Goal: Transaction & Acquisition: Purchase product/service

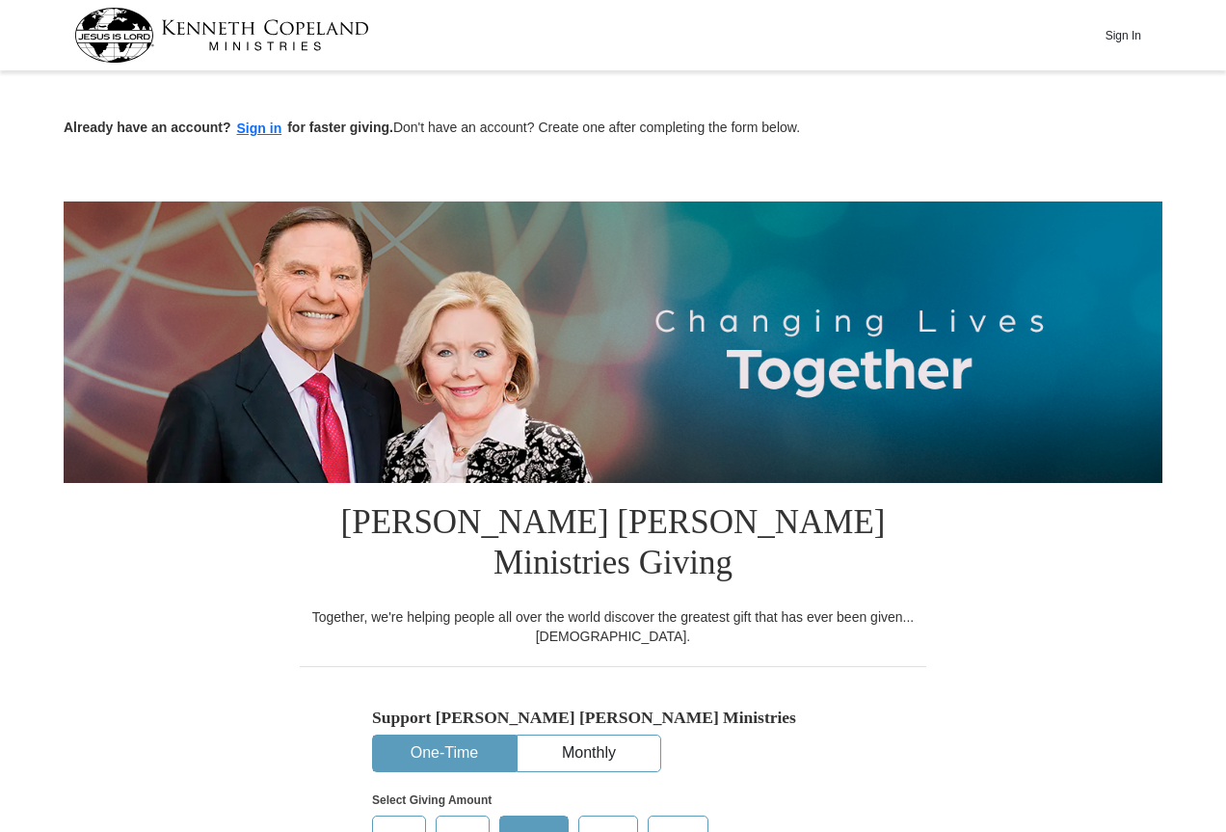
click at [246, 127] on button "Sign in" at bounding box center [259, 129] width 57 height 22
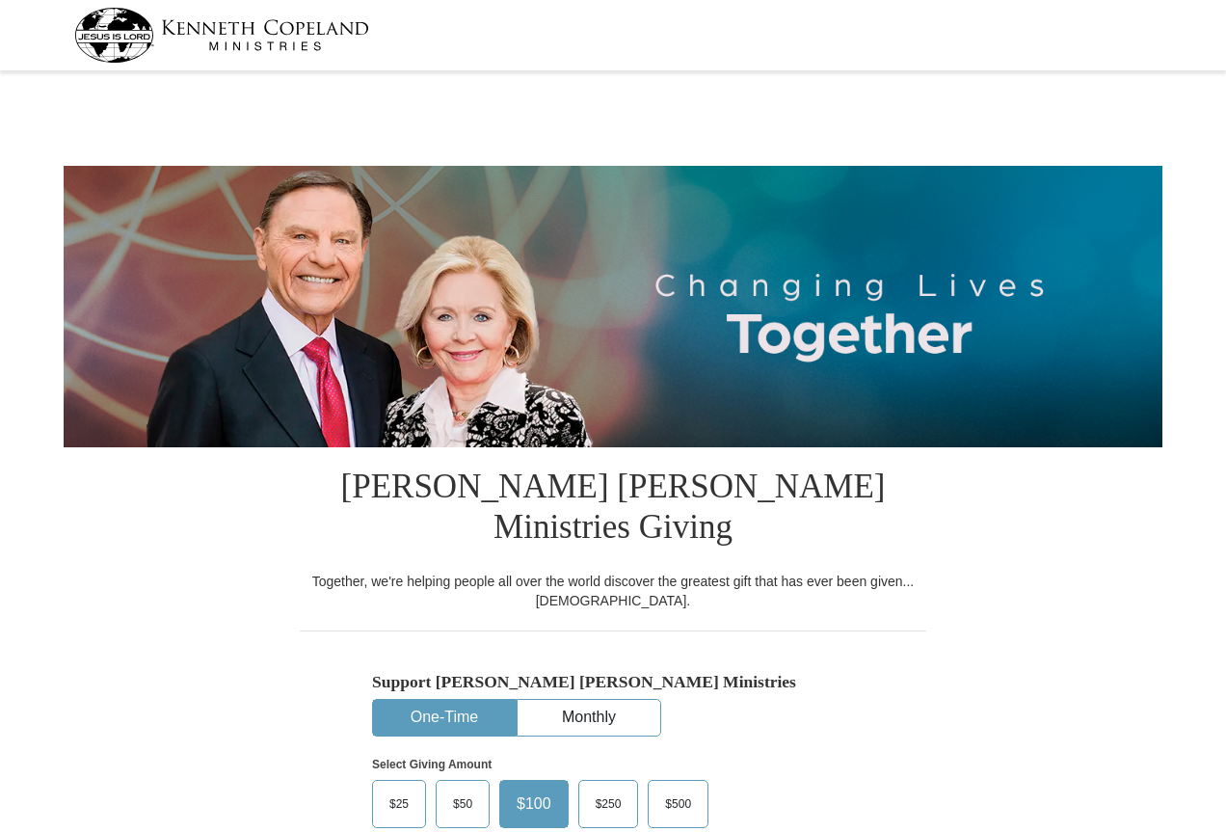
select select "AL"
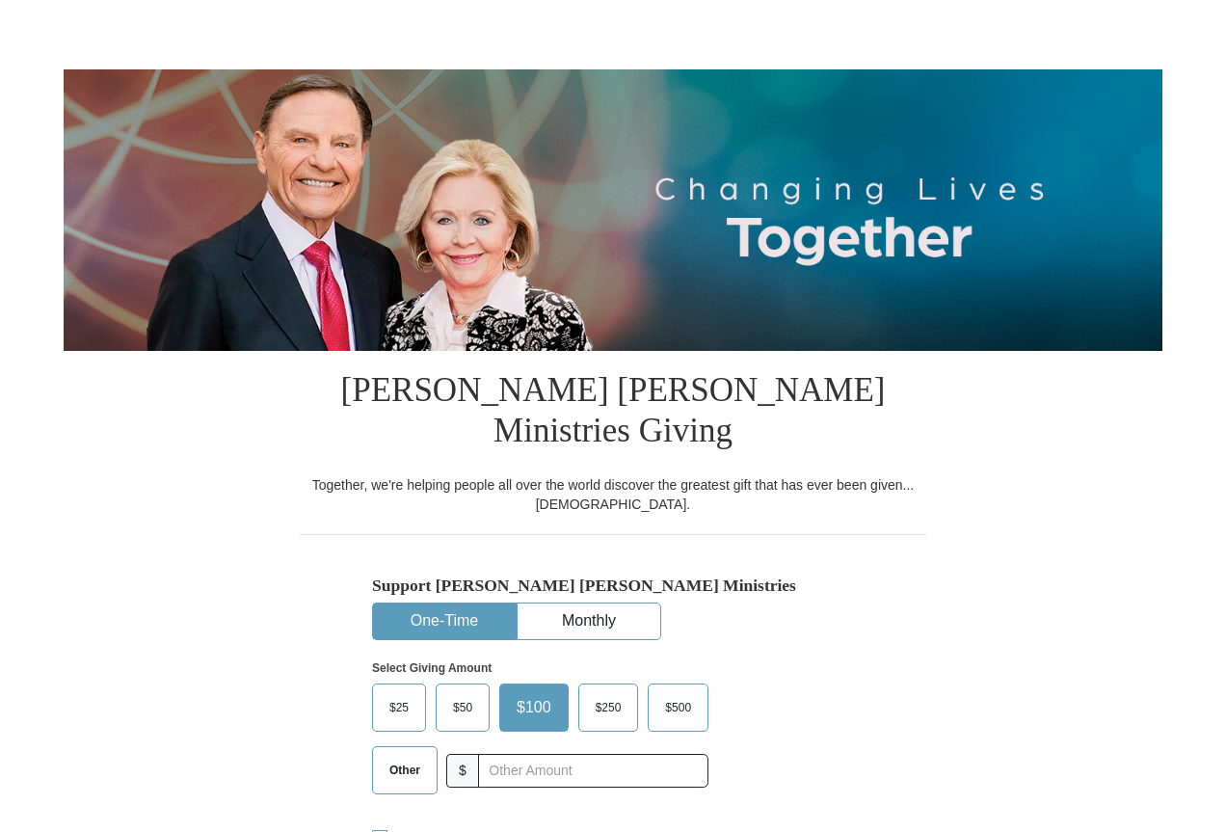
click at [391, 693] on span "$25" at bounding box center [399, 707] width 39 height 29
click at [0, 0] on input "$25" at bounding box center [0, 0] width 0 height 0
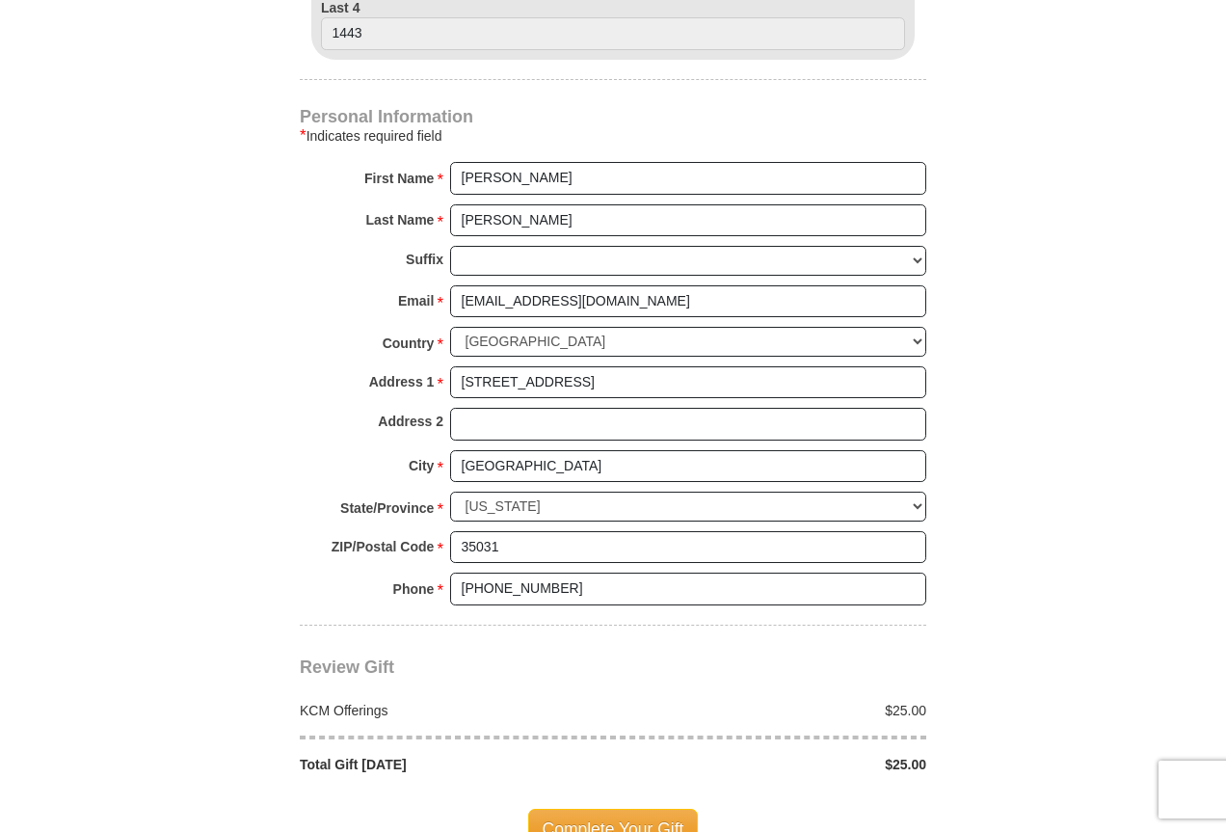
scroll to position [1253, 0]
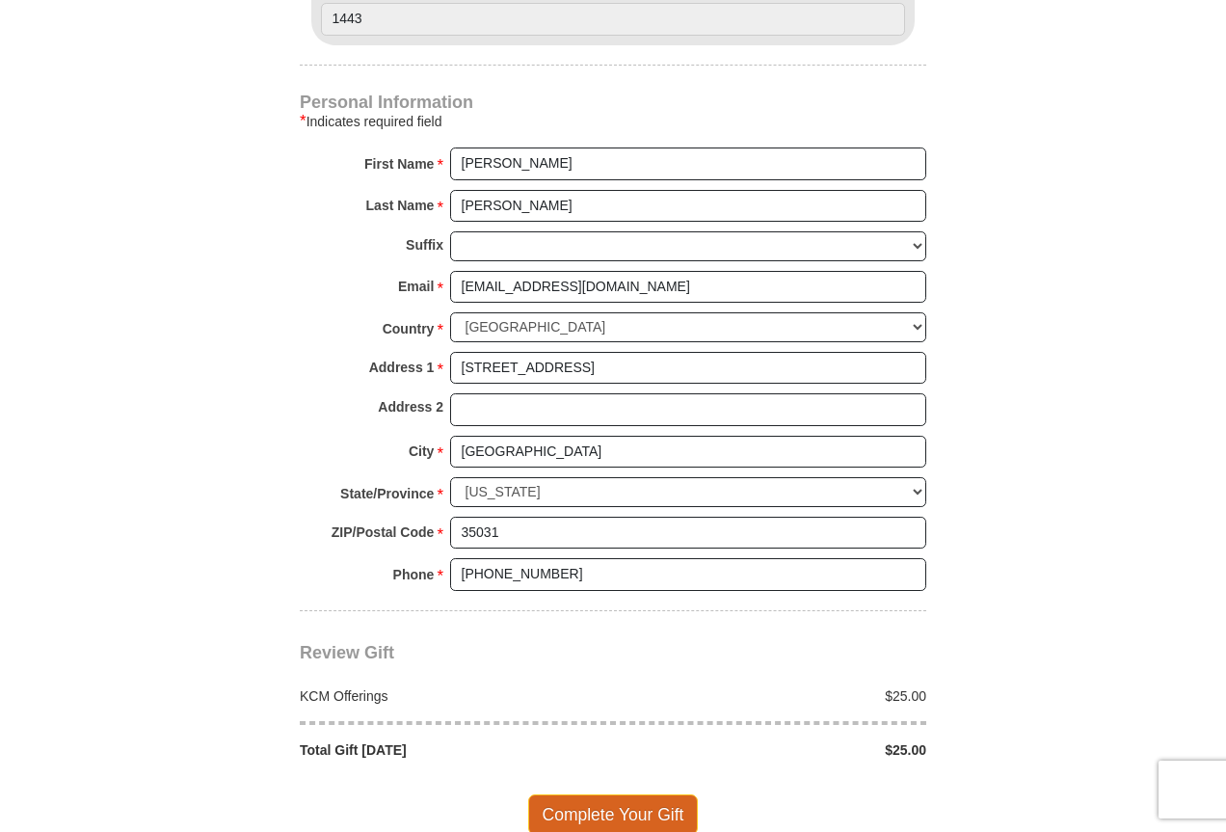
click at [623, 794] on span "Complete Your Gift" at bounding box center [613, 814] width 171 height 40
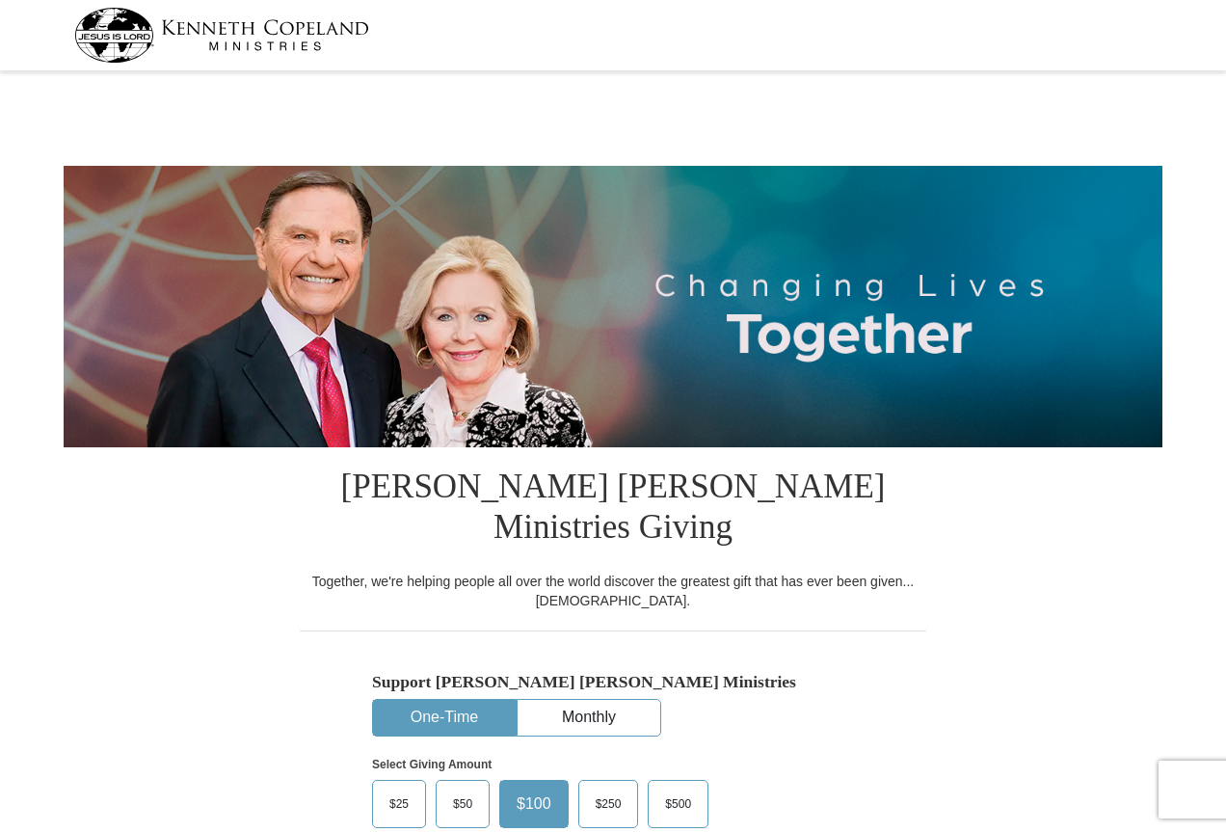
select select "AL"
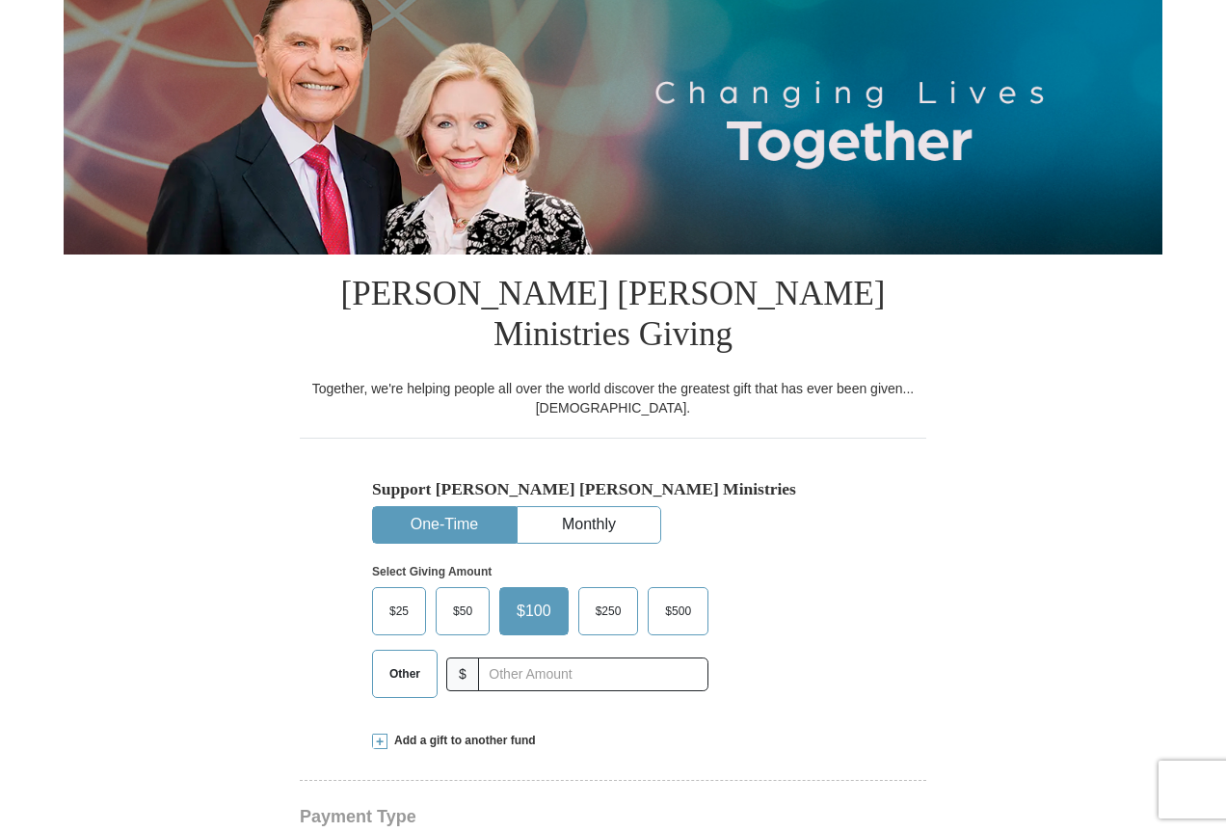
click at [460, 597] on span "$50" at bounding box center [462, 611] width 39 height 29
click at [0, 0] on input "$50" at bounding box center [0, 0] width 0 height 0
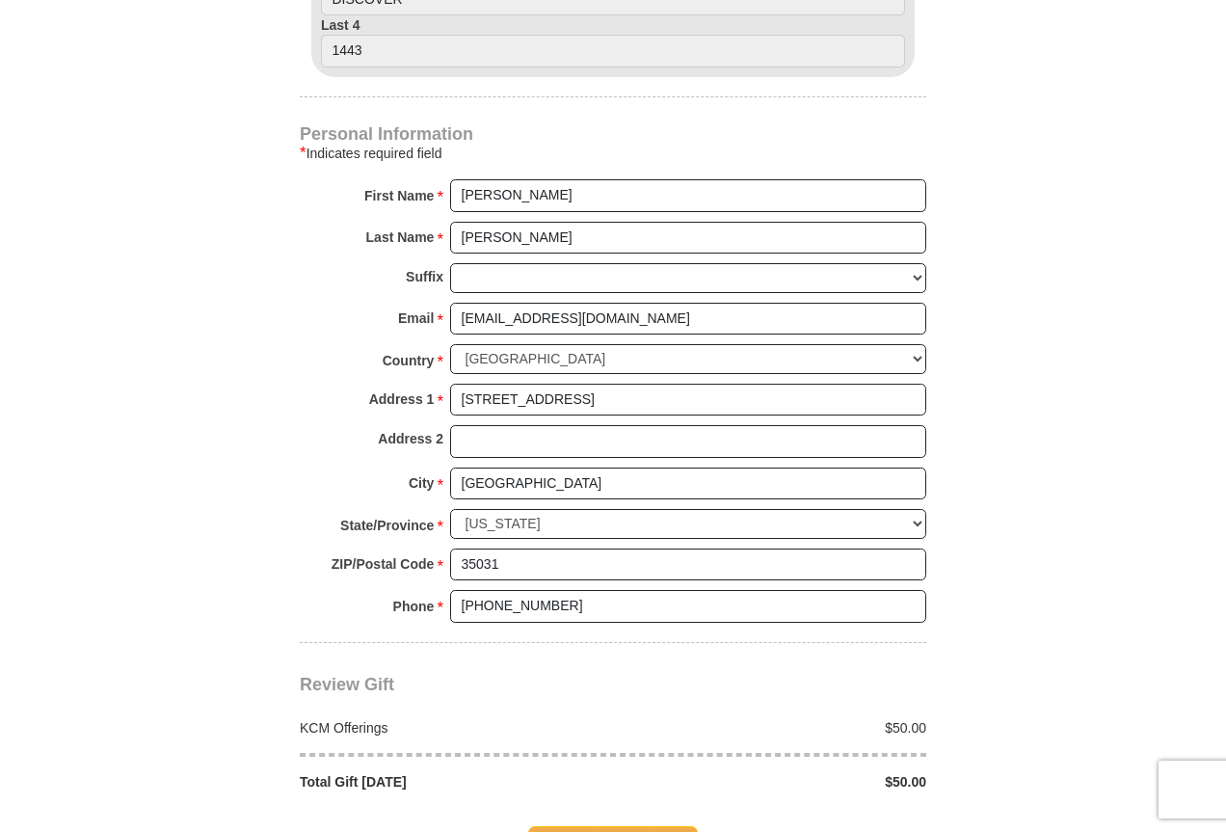
scroll to position [1253, 0]
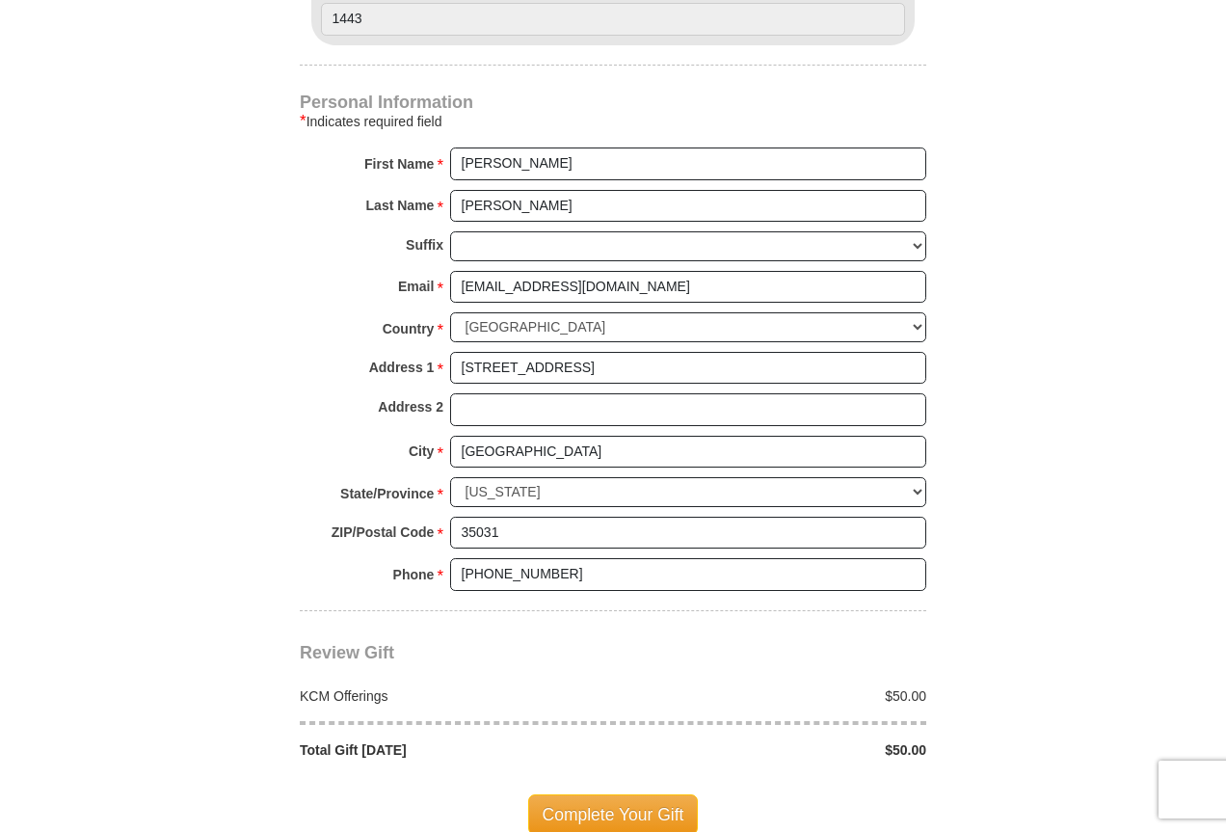
click at [609, 794] on span "Complete Your Gift" at bounding box center [613, 814] width 171 height 40
